Goal: Information Seeking & Learning: Learn about a topic

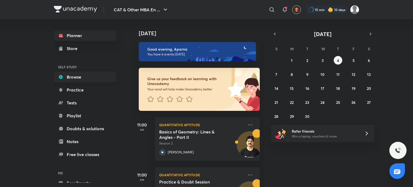
click at [84, 73] on link "Browse" at bounding box center [85, 76] width 62 height 11
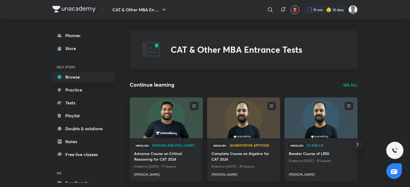
click at [352, 81] on div "Continue learning SEE ALL" at bounding box center [244, 85] width 228 height 8
click at [351, 84] on p "SEE ALL" at bounding box center [350, 85] width 15 height 6
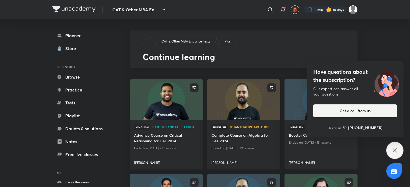
click at [400, 148] on div "Have questions about the subscription? Our expert can answer all your questions…" at bounding box center [394, 150] width 17 height 17
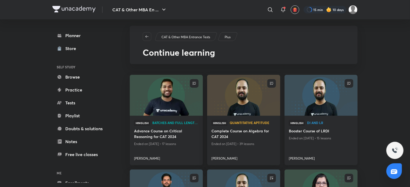
scroll to position [36, 0]
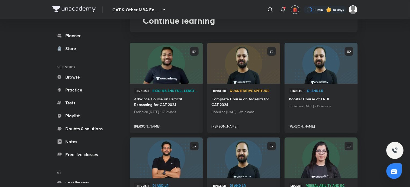
click at [184, 64] on img at bounding box center [166, 63] width 74 height 42
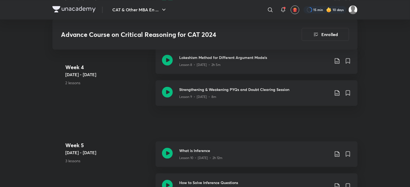
scroll to position [515, 0]
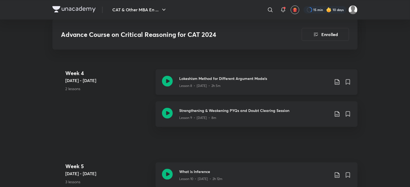
click at [167, 80] on icon at bounding box center [167, 81] width 11 height 11
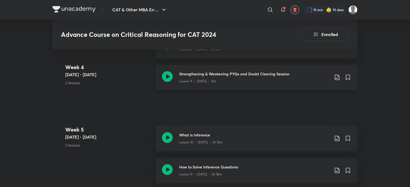
scroll to position [551, 0]
click at [164, 79] on icon at bounding box center [167, 76] width 11 height 11
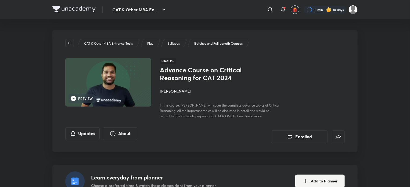
click at [217, 165] on div "Learn everyday from planner Choose a preferred time & watch these classes right…" at bounding box center [204, 181] width 305 height 32
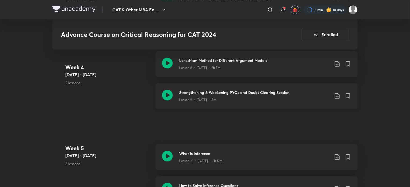
scroll to position [548, 0]
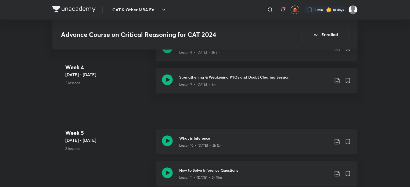
click at [171, 136] on icon at bounding box center [167, 140] width 11 height 11
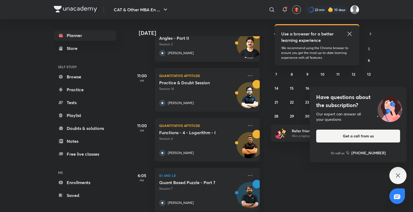
scroll to position [101, 0]
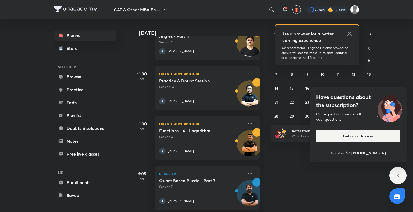
click at [400, 180] on div "Have questions about the subscription? Our expert can answer all your questions…" at bounding box center [397, 175] width 17 height 17
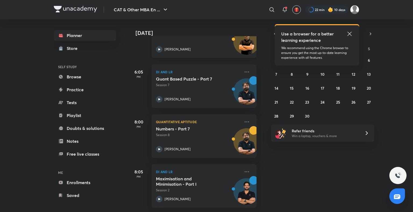
scroll to position [206, 4]
